Goal: Entertainment & Leisure: Consume media (video, audio)

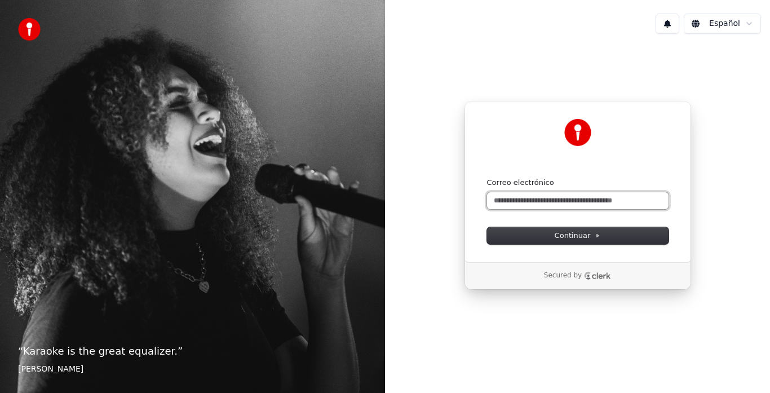
click at [527, 200] on input "Correo electrónico" at bounding box center [577, 200] width 181 height 17
click at [513, 200] on input "**********" at bounding box center [577, 200] width 181 height 17
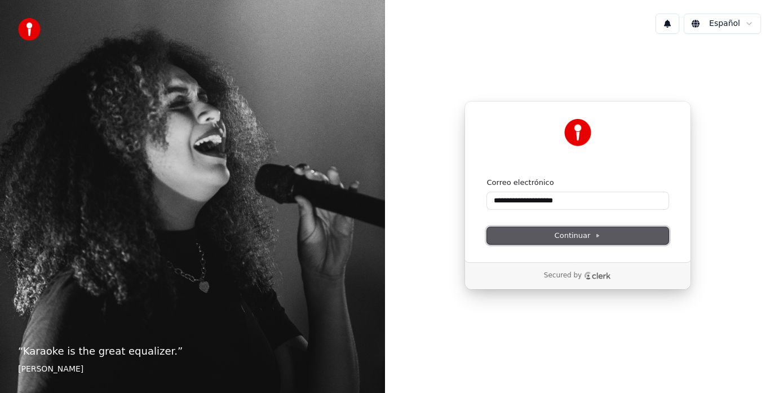
click at [583, 235] on span "Continuar" at bounding box center [578, 236] width 46 height 10
type input "**********"
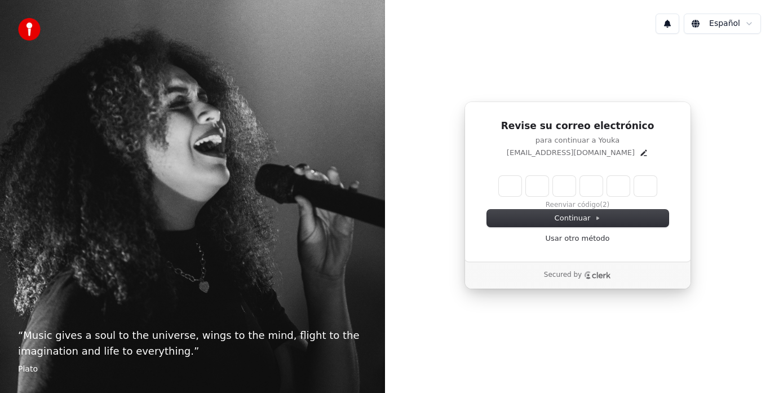
click at [505, 185] on input "Enter verification code" at bounding box center [578, 186] width 158 height 20
type input "******"
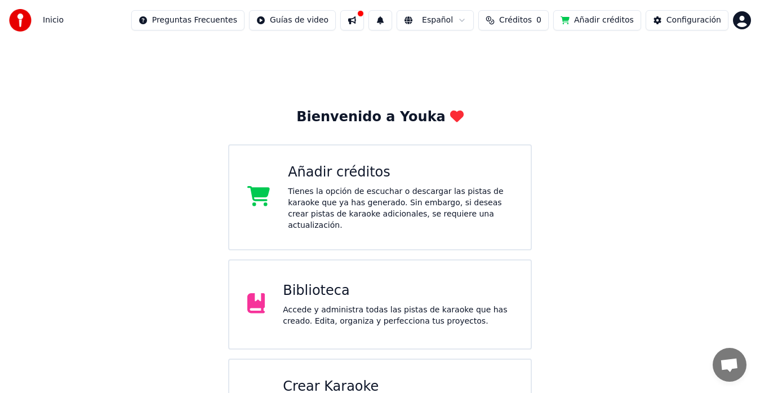
click at [348, 304] on div "Accede y administra todas las pistas de karaoke que has creado. Edita, organiza…" at bounding box center [398, 315] width 230 height 23
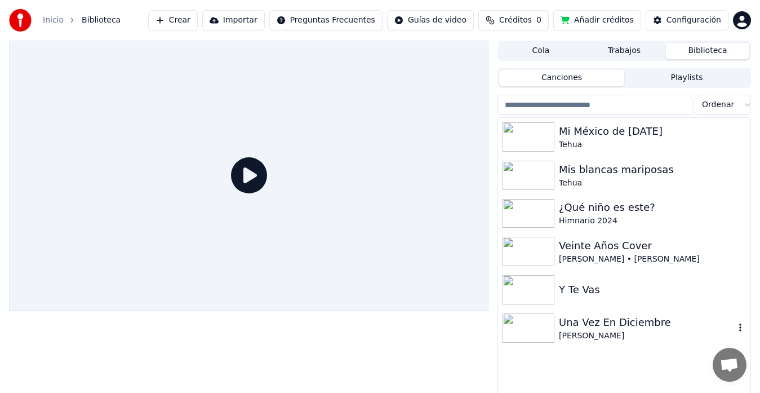
click at [585, 317] on div "Una Vez En Diciembre" at bounding box center [647, 323] width 176 height 16
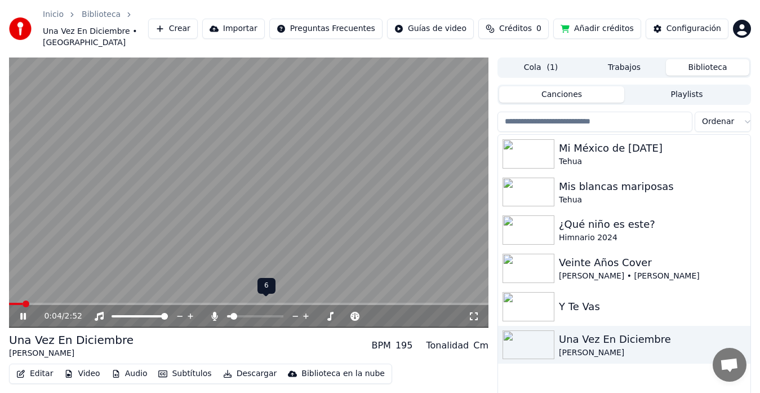
click at [231, 313] on span at bounding box center [234, 316] width 7 height 7
click at [227, 313] on span at bounding box center [230, 316] width 7 height 7
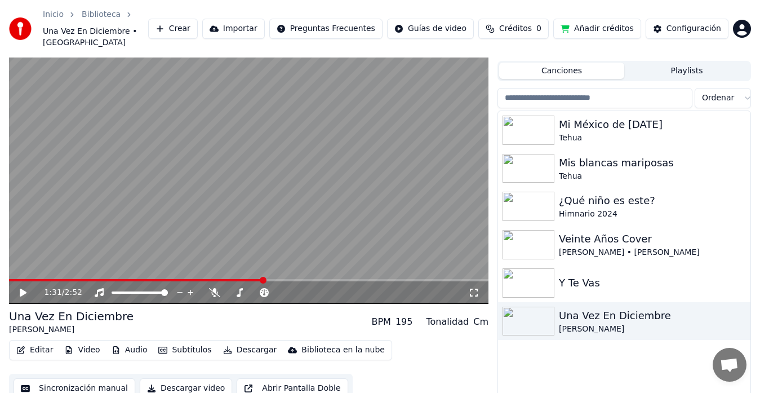
scroll to position [25, 0]
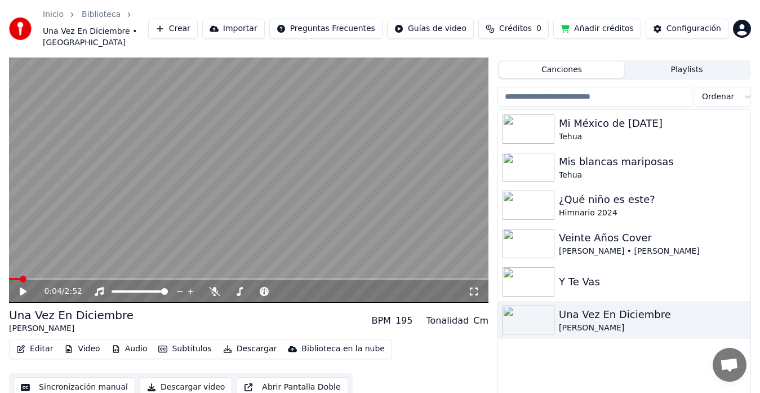
click at [20, 278] on span at bounding box center [14, 279] width 11 height 2
click at [20, 287] on icon at bounding box center [23, 291] width 7 height 8
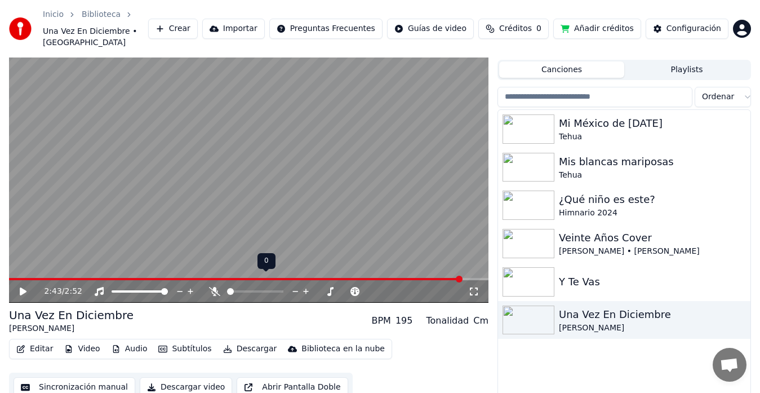
click at [228, 286] on div at bounding box center [265, 291] width 91 height 11
click at [284, 288] on span at bounding box center [280, 291] width 7 height 7
click at [20, 287] on icon at bounding box center [31, 291] width 26 height 9
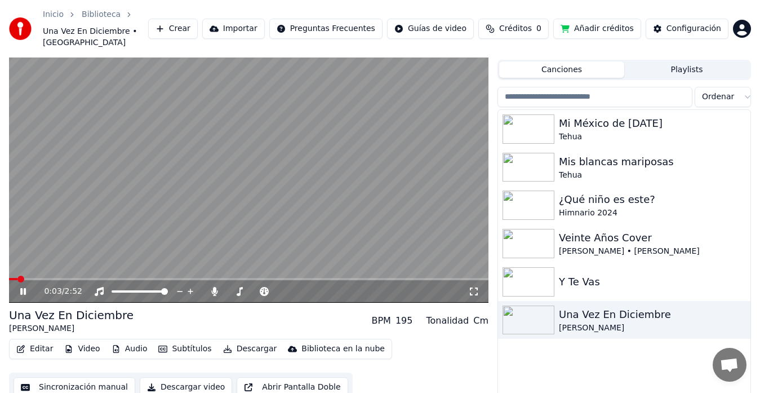
click at [17, 278] on span at bounding box center [13, 279] width 8 height 2
click at [48, 278] on span at bounding box center [249, 279] width 480 height 2
click at [61, 278] on span at bounding box center [35, 279] width 53 height 2
click at [73, 278] on span at bounding box center [249, 279] width 480 height 2
click at [73, 278] on span at bounding box center [58, 279] width 98 height 2
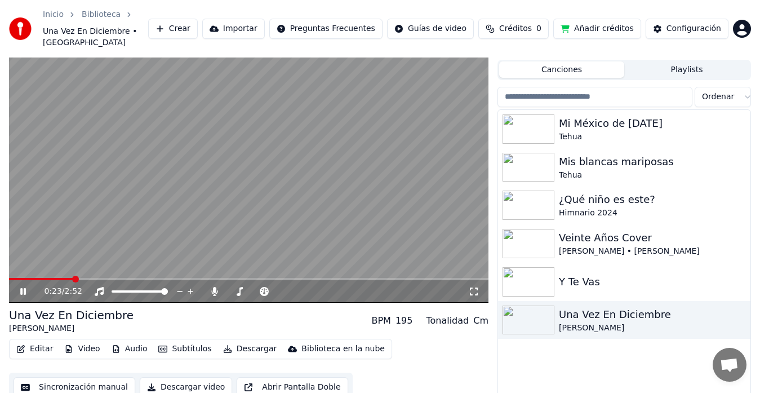
click at [73, 278] on span at bounding box center [41, 279] width 64 height 2
click at [73, 278] on span at bounding box center [41, 279] width 65 height 2
click at [37, 278] on span at bounding box center [23, 279] width 28 height 2
click at [26, 287] on icon at bounding box center [31, 291] width 26 height 9
click at [231, 290] on span at bounding box center [255, 291] width 56 height 2
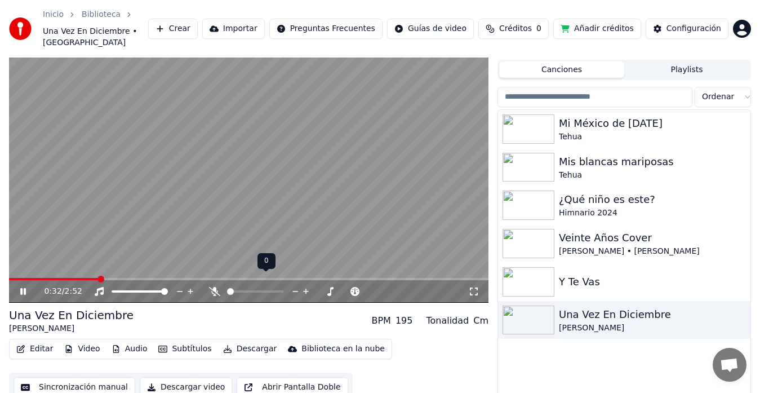
click at [227, 288] on span at bounding box center [230, 291] width 7 height 7
click at [16, 278] on span at bounding box center [13, 279] width 8 height 2
click at [12, 278] on span at bounding box center [10, 279] width 3 height 2
click at [21, 287] on icon at bounding box center [23, 291] width 7 height 8
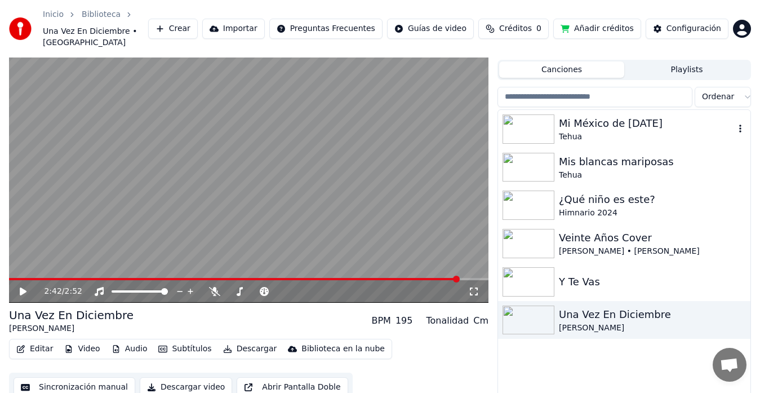
click at [600, 118] on div "Mi México de ayer" at bounding box center [647, 124] width 176 height 16
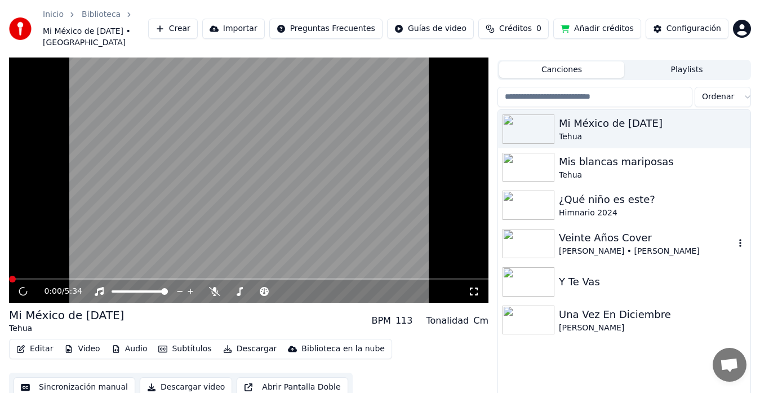
click at [592, 230] on div "Veinte Años Cover" at bounding box center [647, 238] width 176 height 16
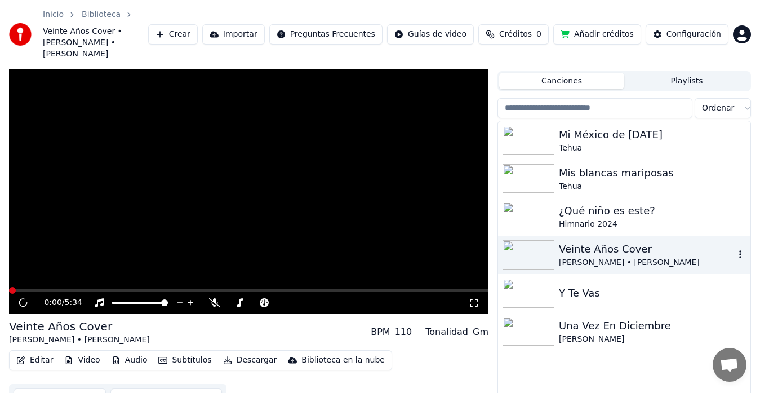
scroll to position [36, 0]
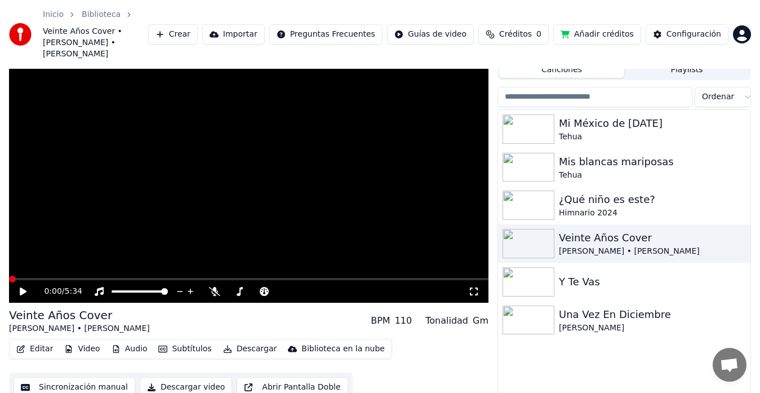
click at [25, 287] on icon at bounding box center [23, 291] width 7 height 8
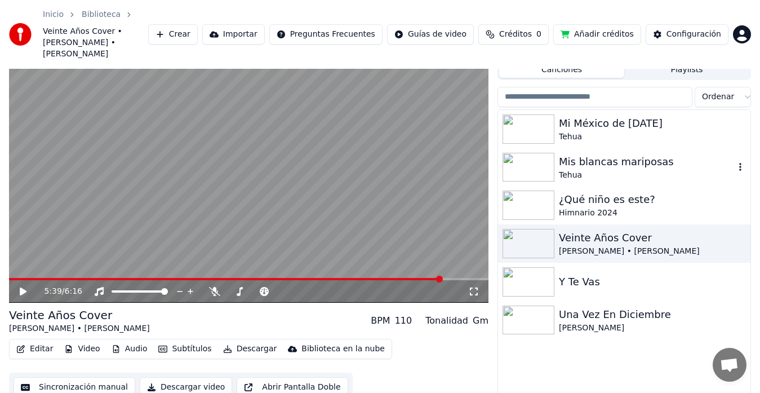
click at [610, 154] on div "Mis blancas mariposas" at bounding box center [647, 162] width 176 height 16
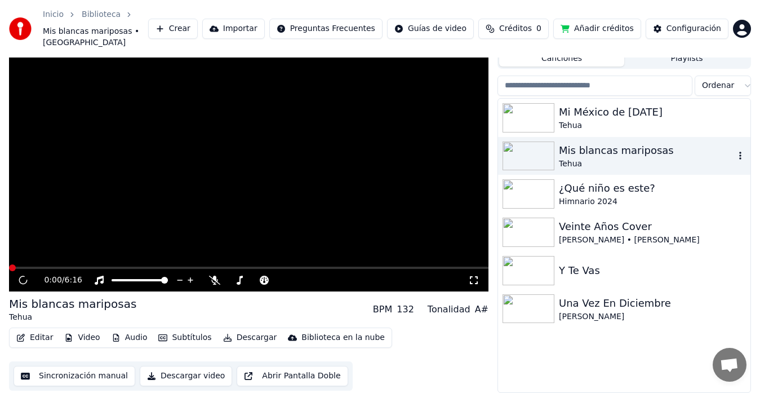
scroll to position [25, 0]
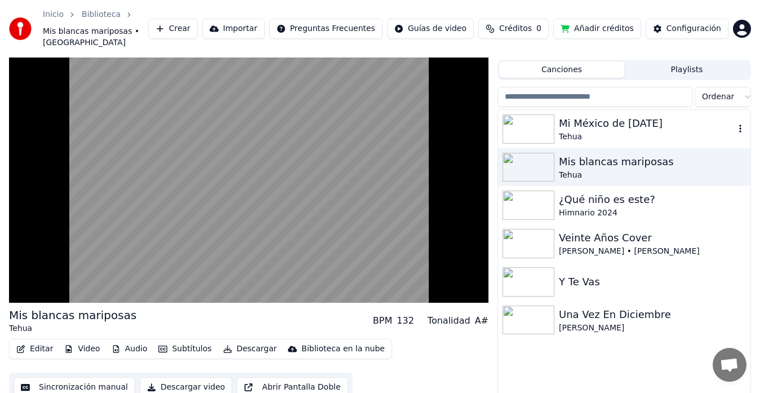
click at [612, 131] on div "Tehua" at bounding box center [647, 136] width 176 height 11
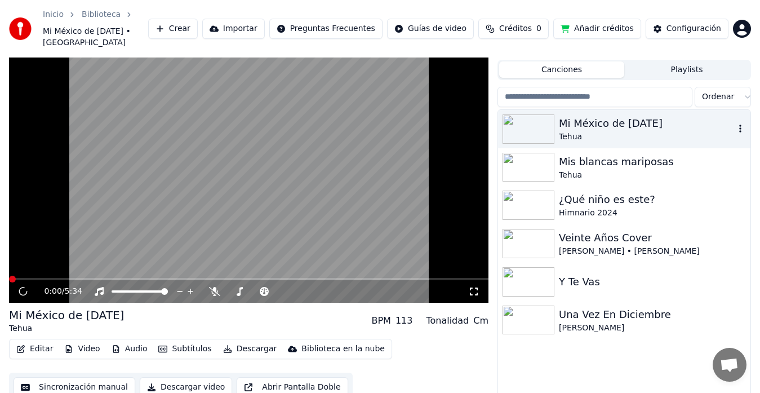
click at [612, 131] on div "Tehua" at bounding box center [647, 136] width 176 height 11
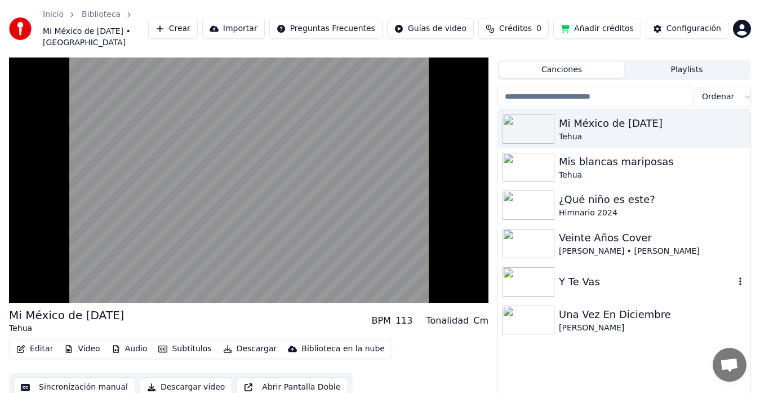
click at [577, 274] on div "Y Te Vas" at bounding box center [647, 282] width 176 height 16
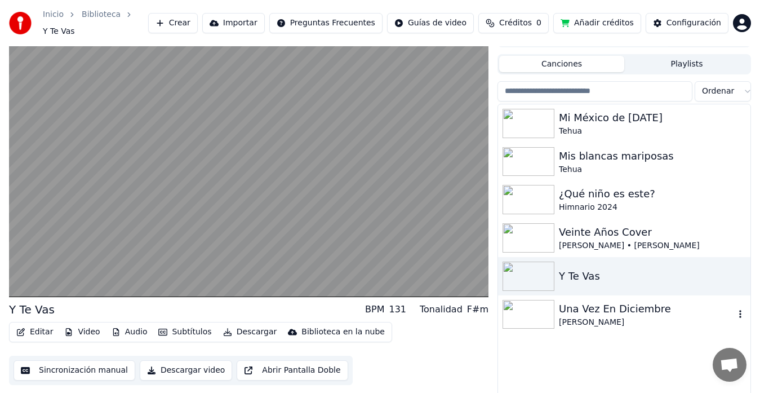
click at [576, 304] on div "Una Vez En Diciembre" at bounding box center [647, 309] width 176 height 16
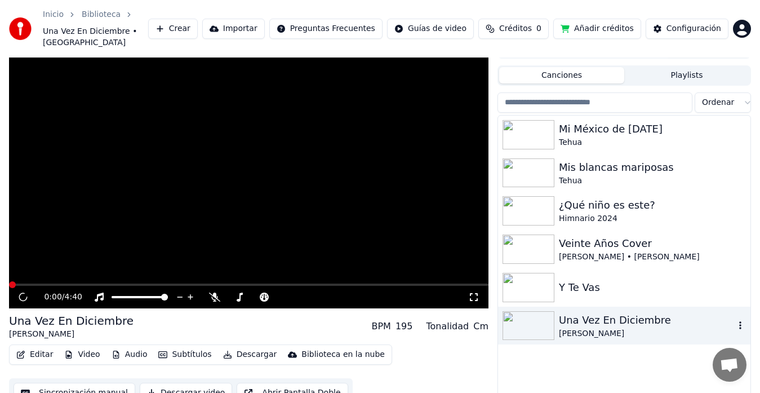
scroll to position [25, 0]
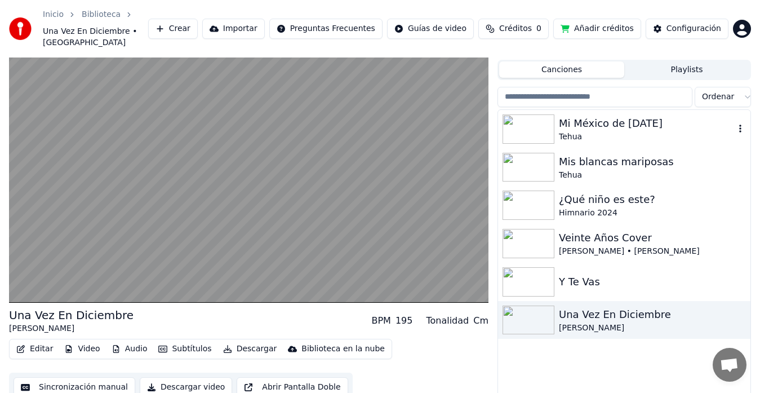
click at [596, 131] on div "Tehua" at bounding box center [647, 136] width 176 height 11
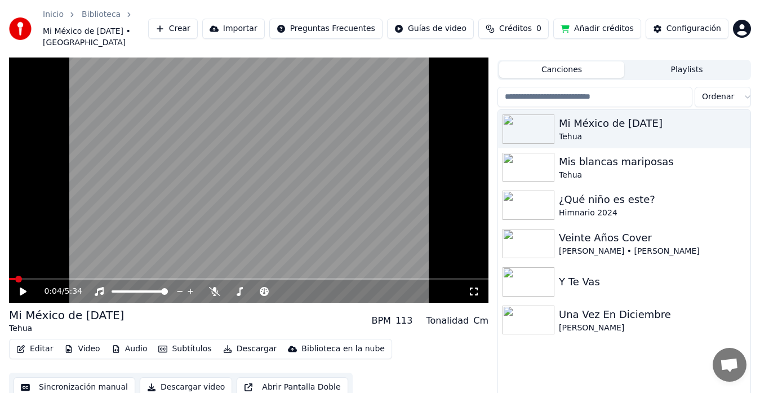
click at [22, 287] on icon at bounding box center [23, 291] width 7 height 8
click at [25, 288] on icon at bounding box center [23, 291] width 6 height 7
click at [239, 286] on div at bounding box center [265, 291] width 91 height 11
click at [245, 288] on span at bounding box center [246, 291] width 7 height 7
click at [26, 288] on icon at bounding box center [23, 291] width 6 height 7
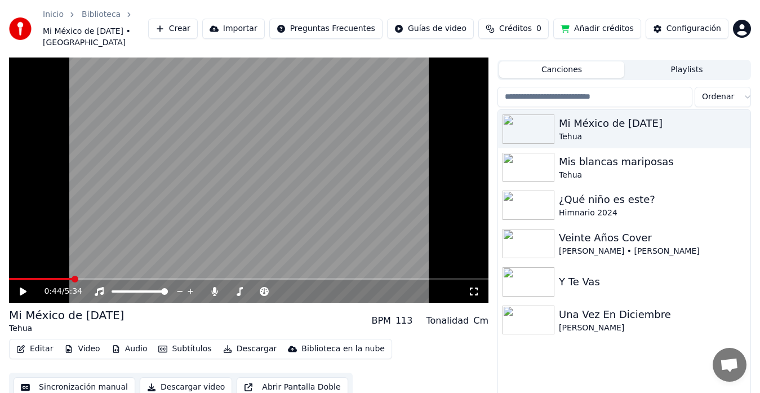
click at [62, 278] on span at bounding box center [41, 279] width 64 height 2
click at [18, 287] on icon at bounding box center [31, 291] width 26 height 9
click at [261, 288] on span at bounding box center [261, 291] width 7 height 7
click at [55, 278] on span at bounding box center [32, 279] width 46 height 2
click at [26, 287] on icon at bounding box center [31, 291] width 26 height 9
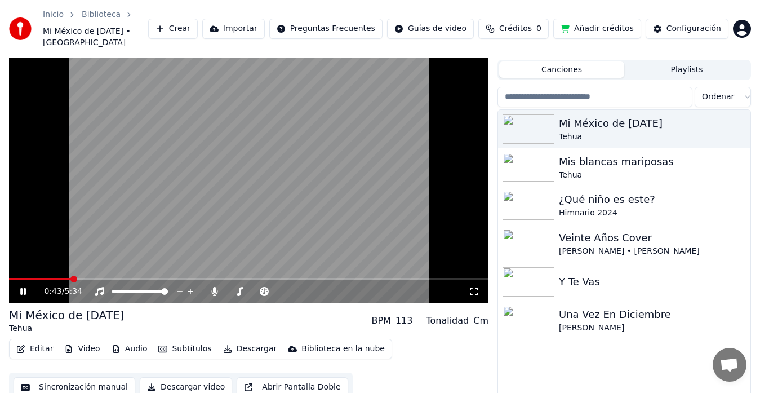
click at [26, 287] on icon at bounding box center [31, 291] width 26 height 9
click at [23, 287] on icon at bounding box center [23, 291] width 7 height 8
click at [54, 278] on span at bounding box center [31, 279] width 45 height 2
click at [23, 287] on icon at bounding box center [31, 291] width 26 height 9
click at [62, 278] on span at bounding box center [35, 279] width 53 height 2
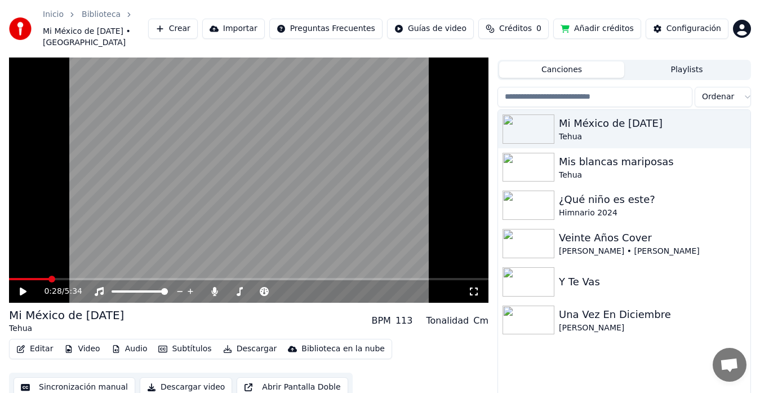
click at [49, 278] on span at bounding box center [29, 279] width 40 height 2
click at [25, 287] on icon at bounding box center [23, 291] width 7 height 8
click at [607, 307] on div "Una Vez En Diciembre" at bounding box center [647, 315] width 176 height 16
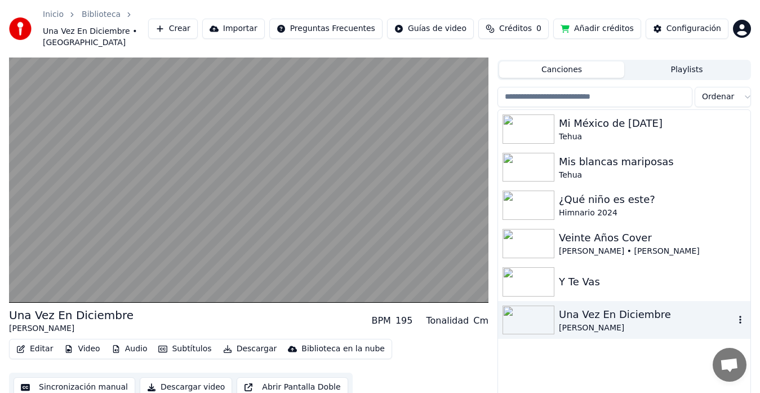
click at [600, 307] on div "Una Vez En Diciembre" at bounding box center [647, 315] width 176 height 16
click at [610, 274] on div "Y Te Vas" at bounding box center [647, 282] width 176 height 16
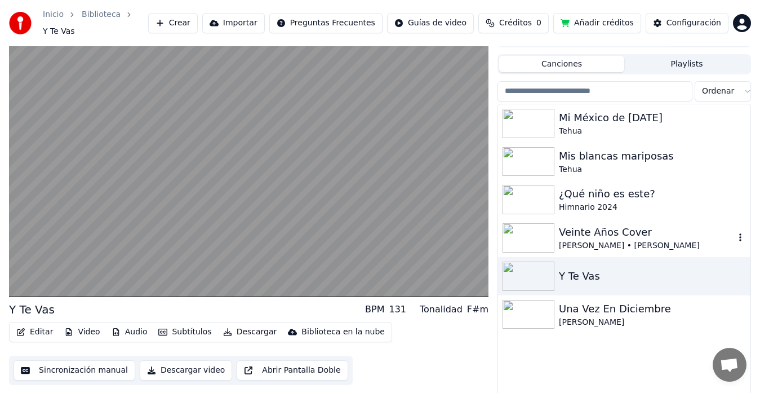
click at [614, 233] on div "Veinte Años Cover" at bounding box center [647, 232] width 176 height 16
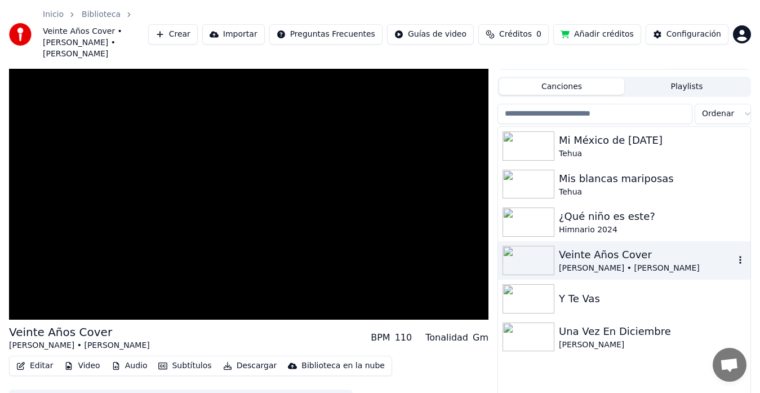
scroll to position [36, 0]
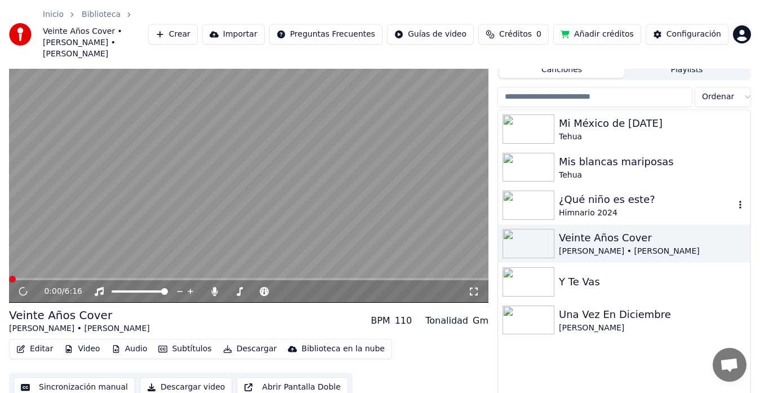
click at [619, 192] on div "¿Qué niño es este?" at bounding box center [647, 200] width 176 height 16
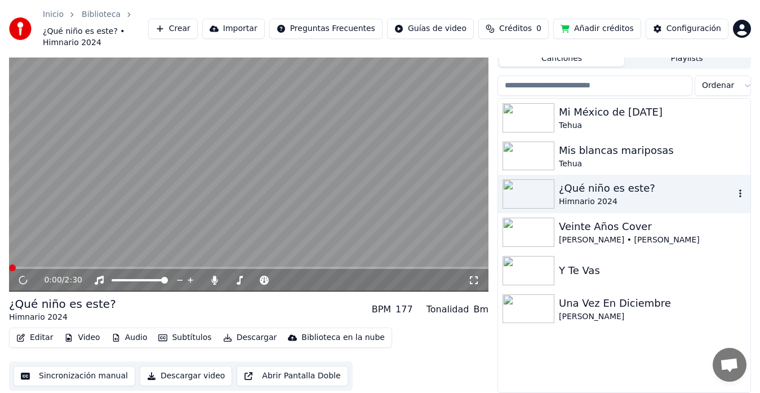
scroll to position [25, 0]
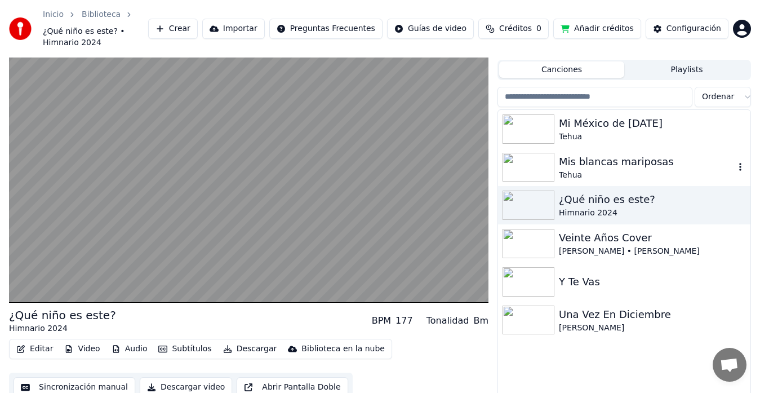
click at [621, 170] on div "Tehua" at bounding box center [647, 175] width 176 height 11
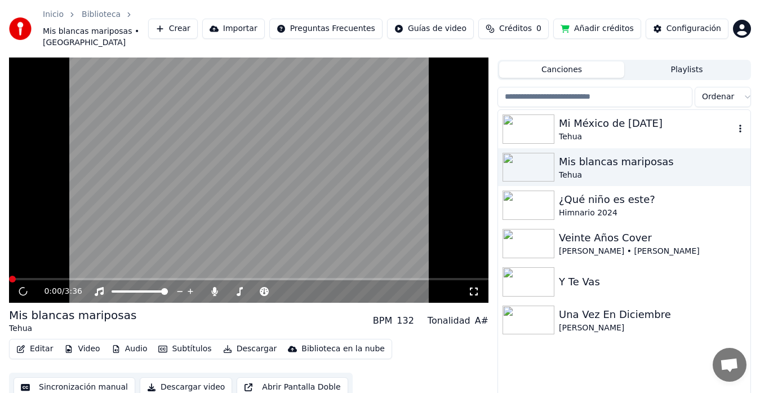
click at [621, 116] on div "Mi México de ayer" at bounding box center [647, 124] width 176 height 16
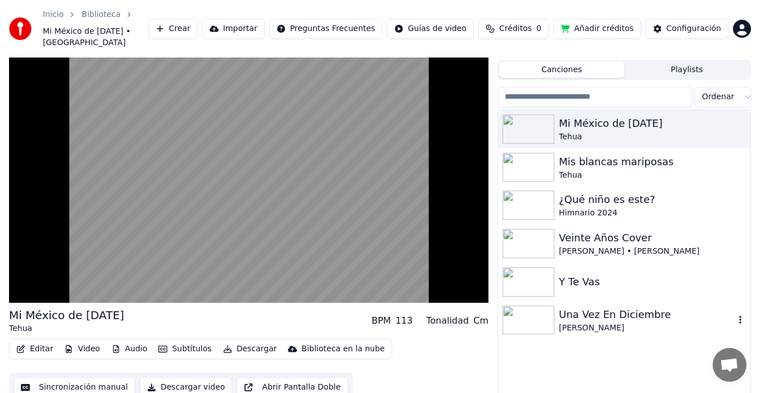
click at [608, 309] on div "Una Vez En Diciembre" at bounding box center [647, 315] width 176 height 16
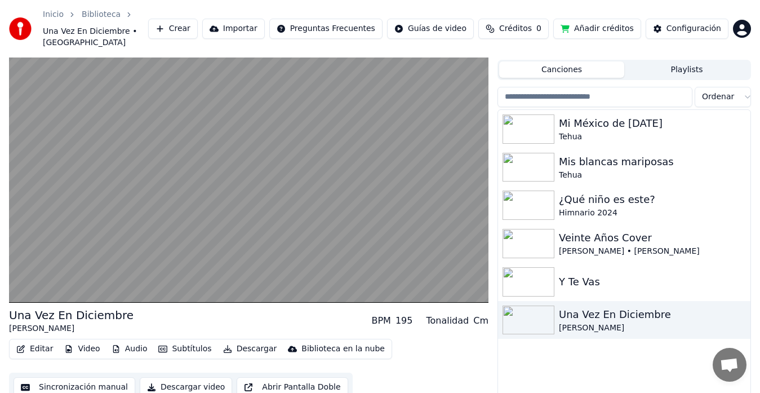
click at [582, 376] on div "Mi México de ayer Tehua Mis blancas mariposas Tehua ¿Qué niño es este? Himnario…" at bounding box center [624, 257] width 253 height 294
click at [580, 274] on div "Y Te Vas" at bounding box center [647, 282] width 176 height 16
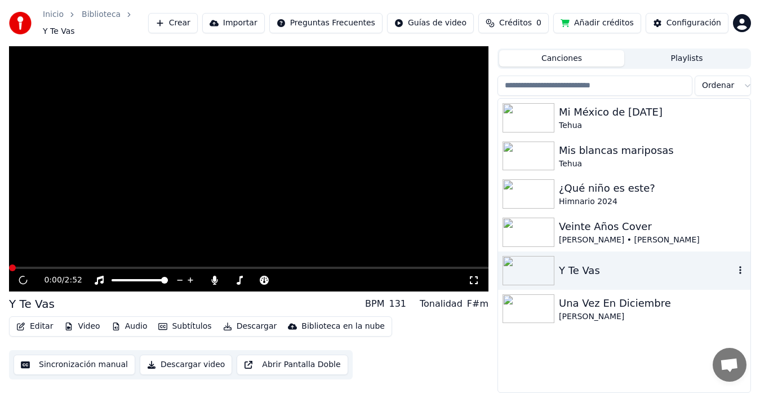
scroll to position [19, 0]
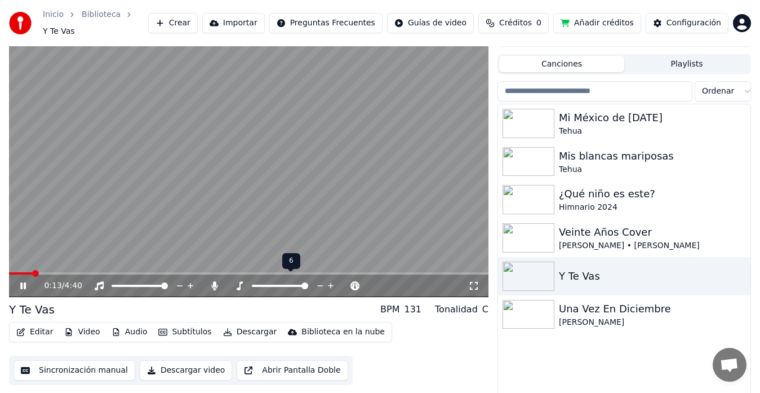
click at [308, 289] on span at bounding box center [305, 285] width 7 height 7
click at [290, 282] on span at bounding box center [292, 285] width 7 height 7
click at [295, 282] on span at bounding box center [296, 285] width 7 height 7
click at [293, 282] on span at bounding box center [294, 285] width 7 height 7
click at [621, 353] on div "Mi México de ayer Tehua Mis blancas mariposas Tehua ¿Qué niño es este? Himnario…" at bounding box center [624, 251] width 253 height 294
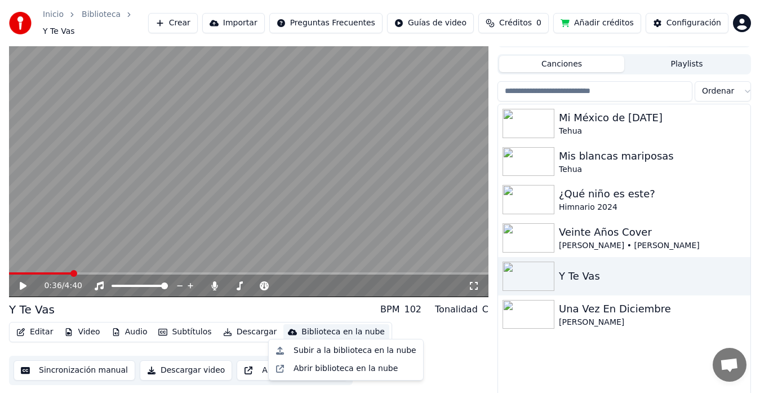
click at [352, 327] on div "Biblioteca en la nube" at bounding box center [343, 331] width 83 height 11
click at [340, 375] on div "Abrir biblioteca en la nube" at bounding box center [346, 369] width 150 height 18
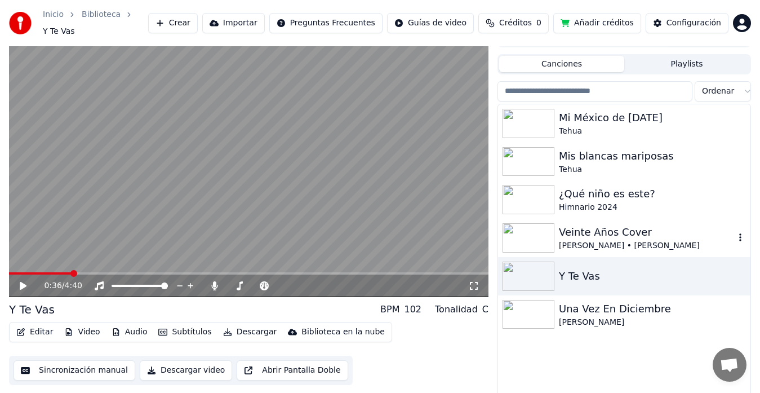
click at [585, 228] on div "Veinte Años Cover" at bounding box center [647, 232] width 176 height 16
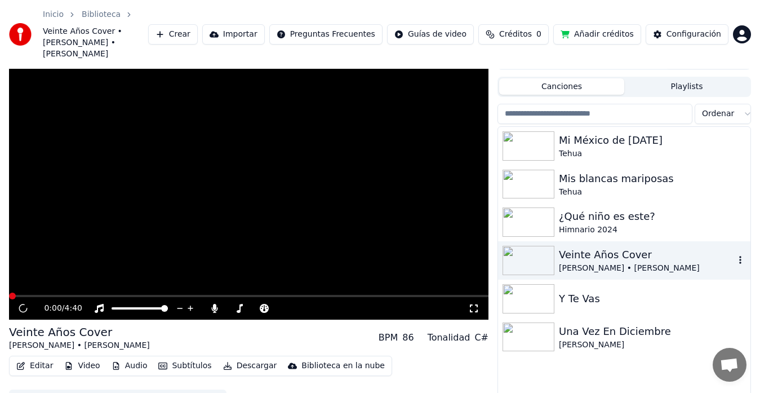
scroll to position [36, 0]
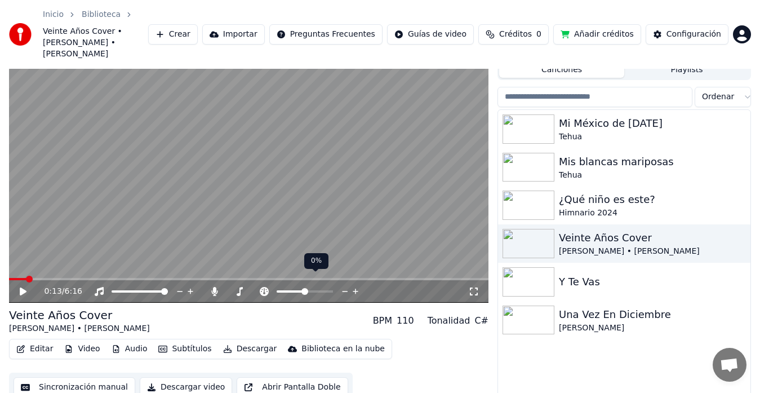
click at [305, 288] on span at bounding box center [305, 291] width 7 height 7
click at [21, 287] on icon at bounding box center [23, 291] width 7 height 8
click at [227, 288] on span at bounding box center [230, 291] width 7 height 7
click at [280, 288] on span at bounding box center [280, 291] width 7 height 7
click at [30, 278] on span at bounding box center [19, 279] width 21 height 2
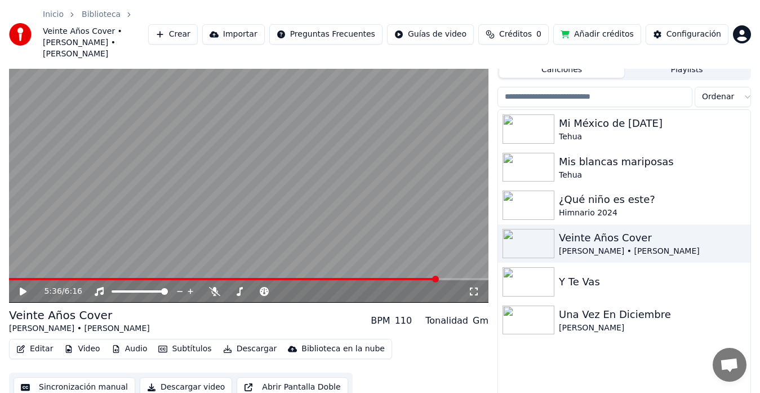
click at [19, 278] on span at bounding box center [223, 279] width 429 height 2
click at [20, 287] on icon at bounding box center [31, 291] width 26 height 9
click at [588, 322] on div "Thalia" at bounding box center [647, 327] width 176 height 11
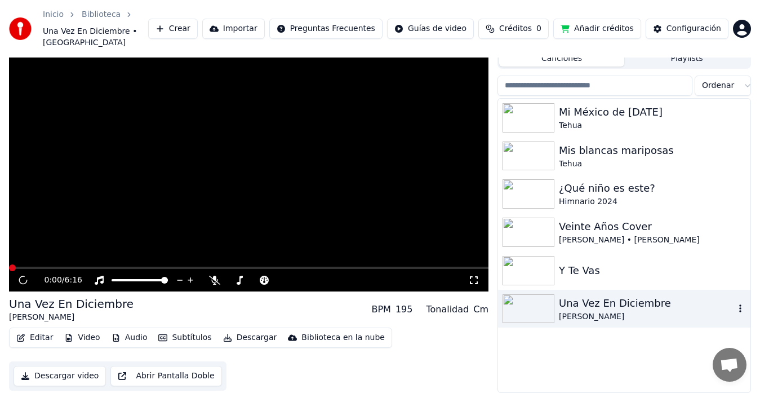
scroll to position [25, 0]
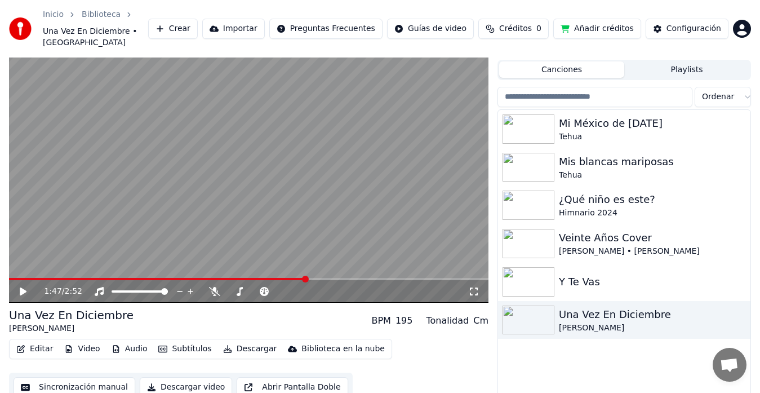
click at [307, 278] on span at bounding box center [158, 279] width 298 height 2
click at [336, 278] on span at bounding box center [249, 279] width 480 height 2
click at [355, 265] on video at bounding box center [249, 168] width 480 height 270
click at [355, 278] on span at bounding box center [249, 279] width 480 height 2
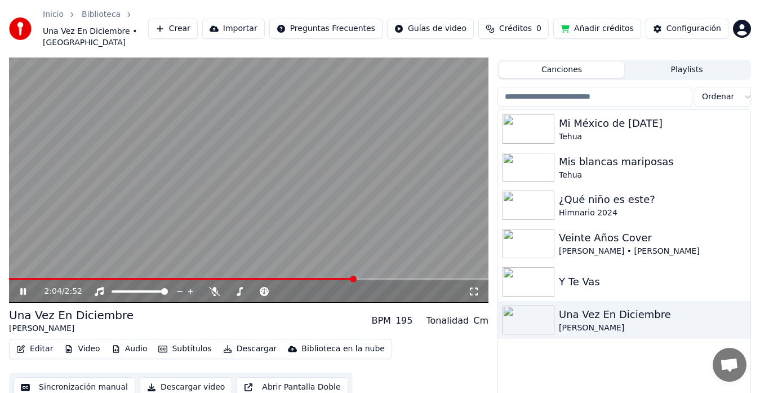
click at [355, 276] on span at bounding box center [353, 279] width 7 height 7
click at [370, 278] on span at bounding box center [249, 279] width 480 height 2
click at [351, 278] on span at bounding box center [180, 279] width 342 height 2
click at [15, 278] on span at bounding box center [12, 279] width 6 height 2
click at [21, 287] on icon at bounding box center [23, 291] width 7 height 8
